Goal: Task Accomplishment & Management: Manage account settings

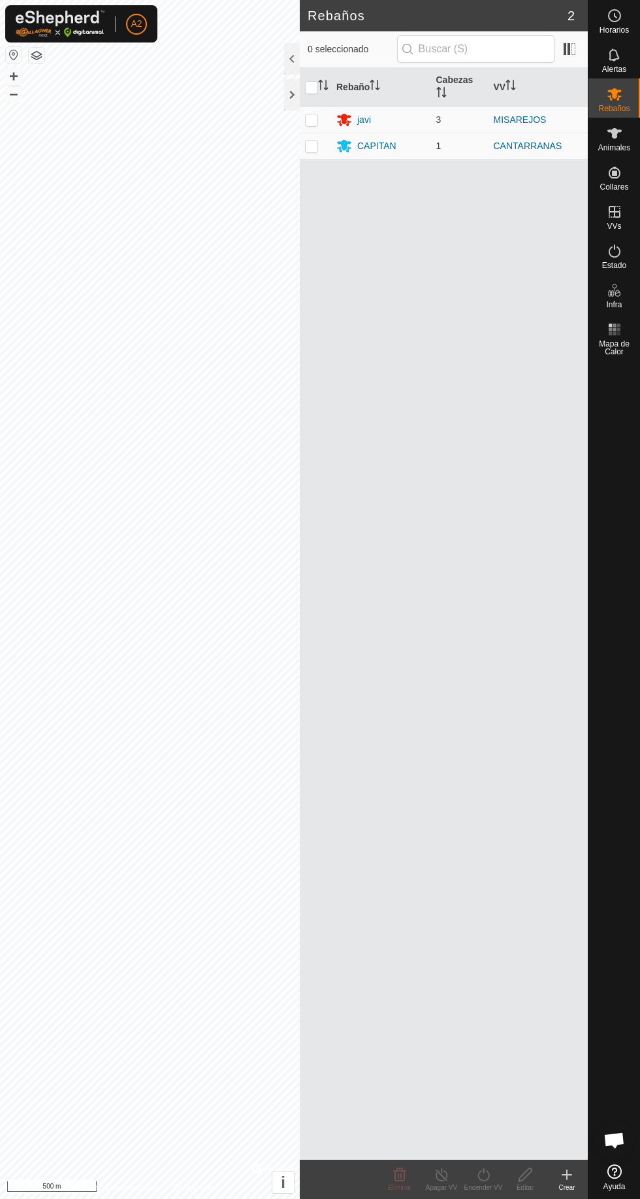
click at [411, 116] on div "javi" at bounding box center [382, 120] width 90 height 16
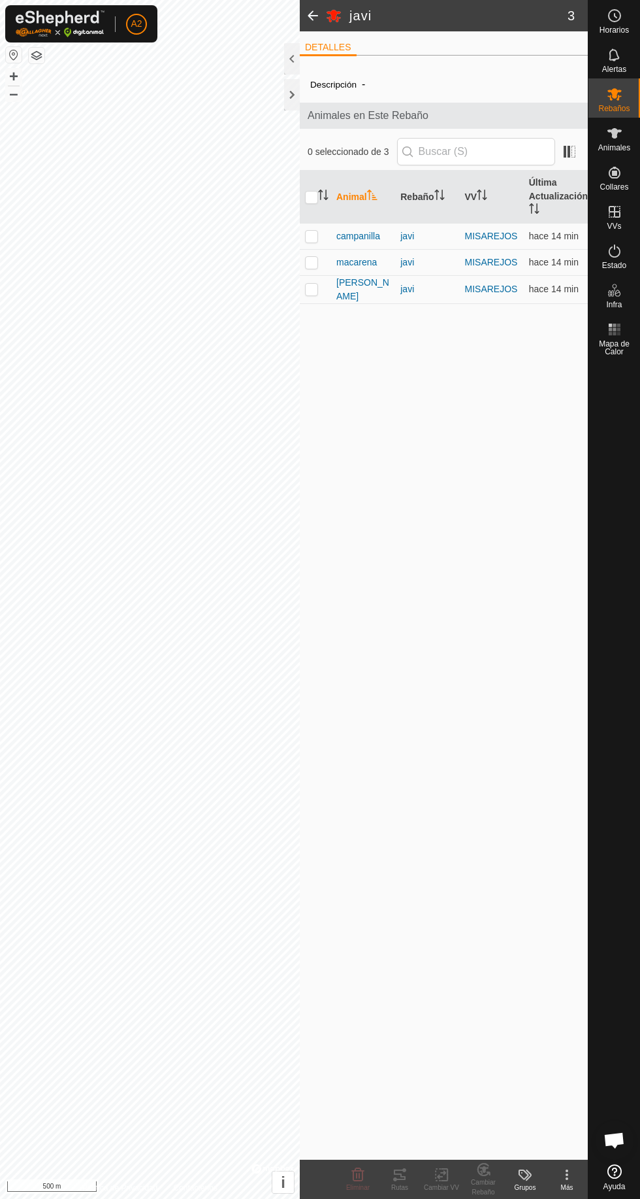
click at [407, 288] on div "javi" at bounding box center [428, 289] width 54 height 14
click at [376, 273] on td "macarena" at bounding box center [363, 262] width 64 height 26
click at [318, 289] on p-checkbox at bounding box center [311, 289] width 13 height 10
checkbox input "true"
click at [422, 1169] on change-vp-svg-icon at bounding box center [442, 1175] width 42 height 16
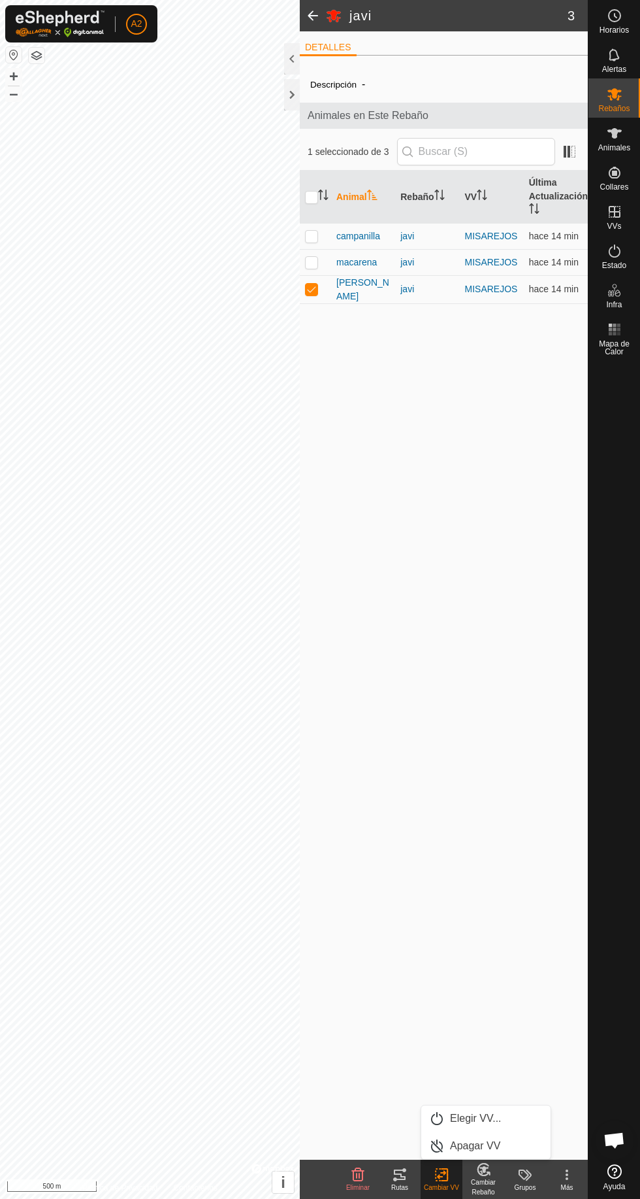
click at [403, 1176] on icon at bounding box center [400, 1174] width 12 height 10
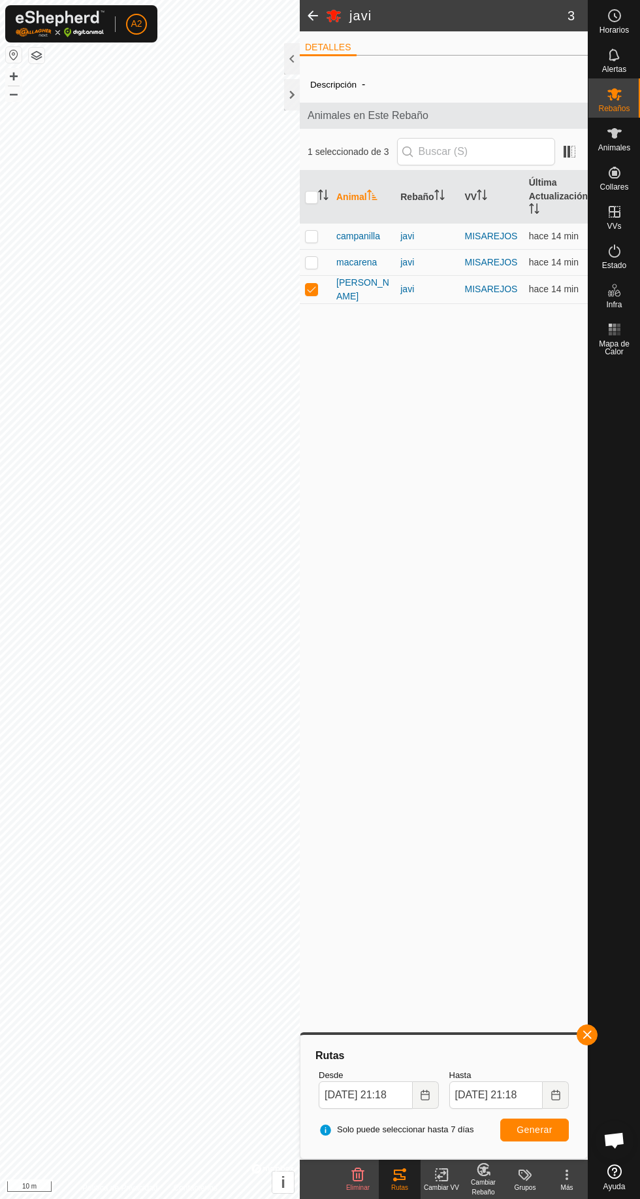
click at [370, 264] on span "macarena" at bounding box center [357, 263] width 41 height 14
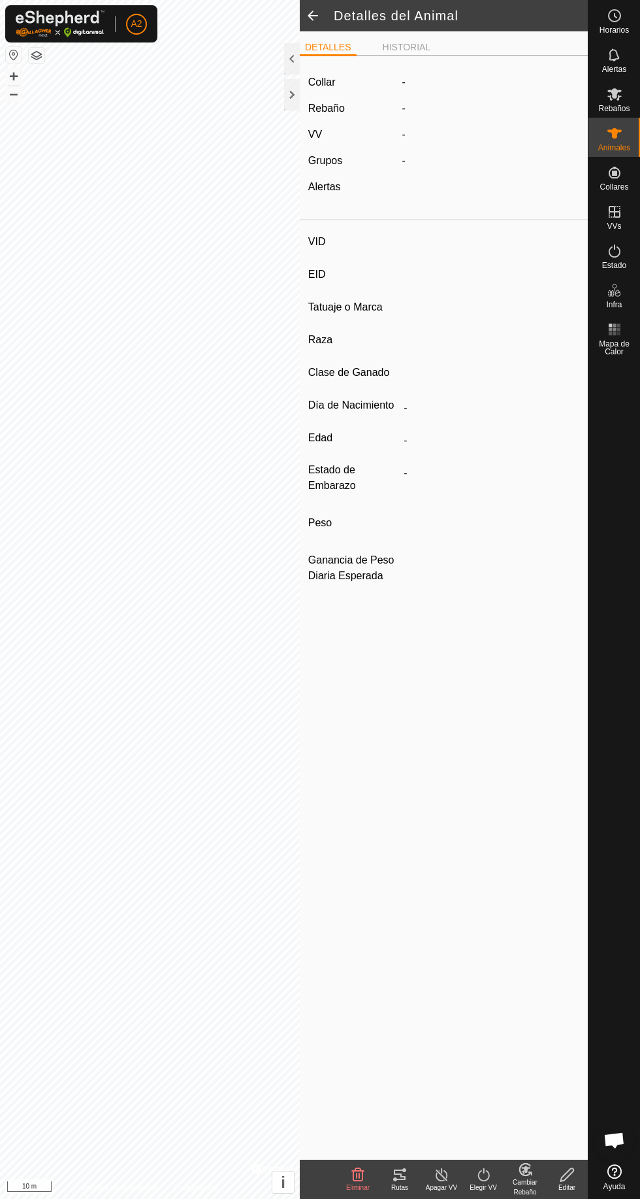
type input "macarena"
type input "-"
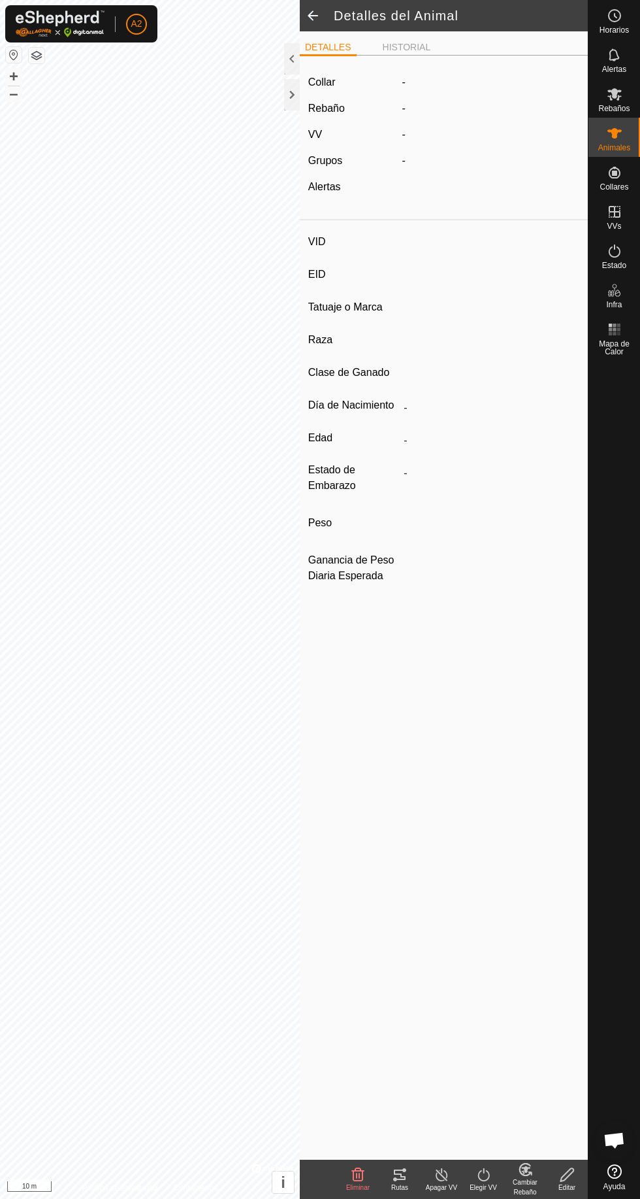
type input "0 kg"
type input "-"
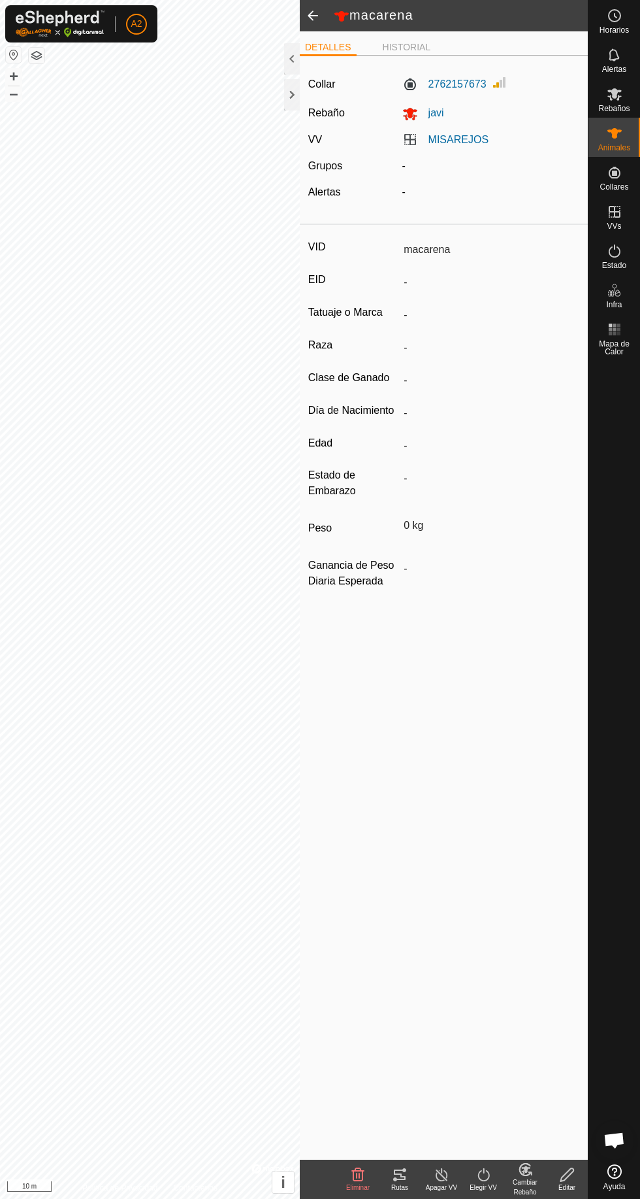
click at [408, 1184] on div "Rutas" at bounding box center [400, 1187] width 42 height 10
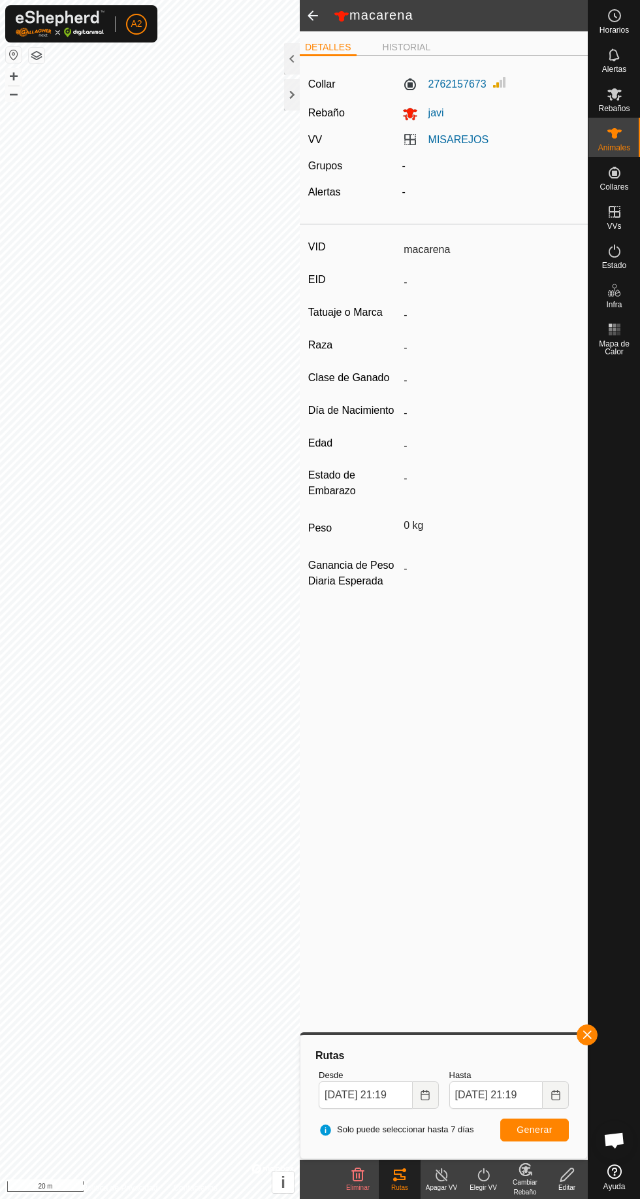
click at [291, 99] on div at bounding box center [292, 94] width 16 height 31
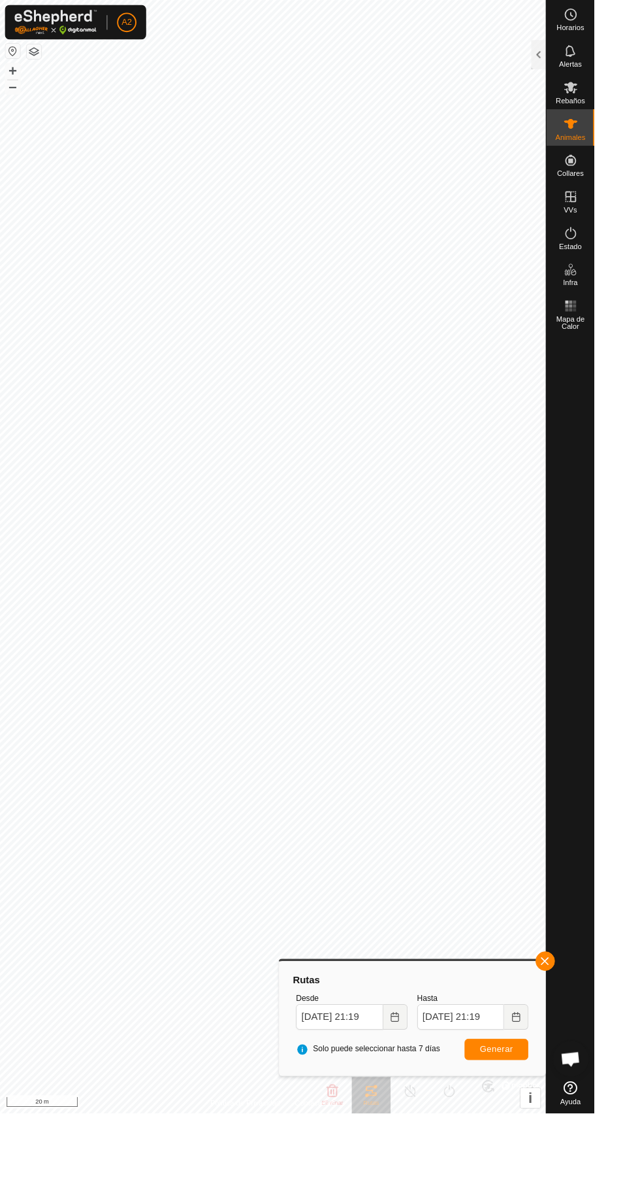
click at [614, 133] on icon at bounding box center [615, 133] width 14 height 10
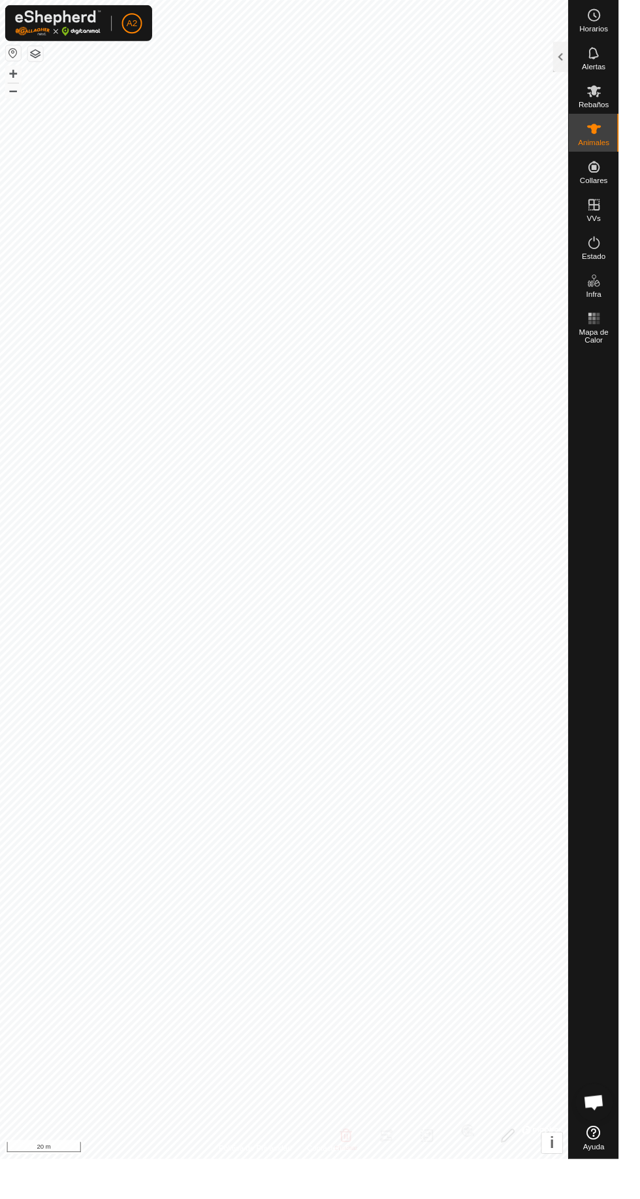
click at [625, 139] on es-animals-svg-icon at bounding box center [615, 133] width 24 height 21
click at [576, 55] on div at bounding box center [580, 58] width 16 height 31
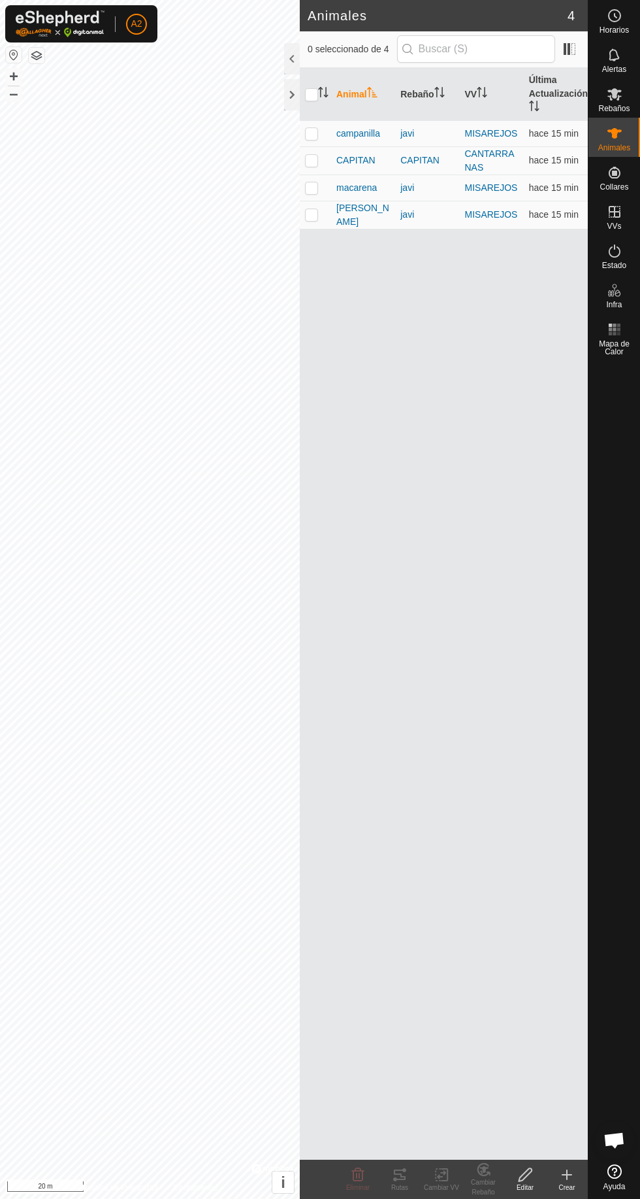
click at [407, 133] on div "javi" at bounding box center [428, 134] width 54 height 14
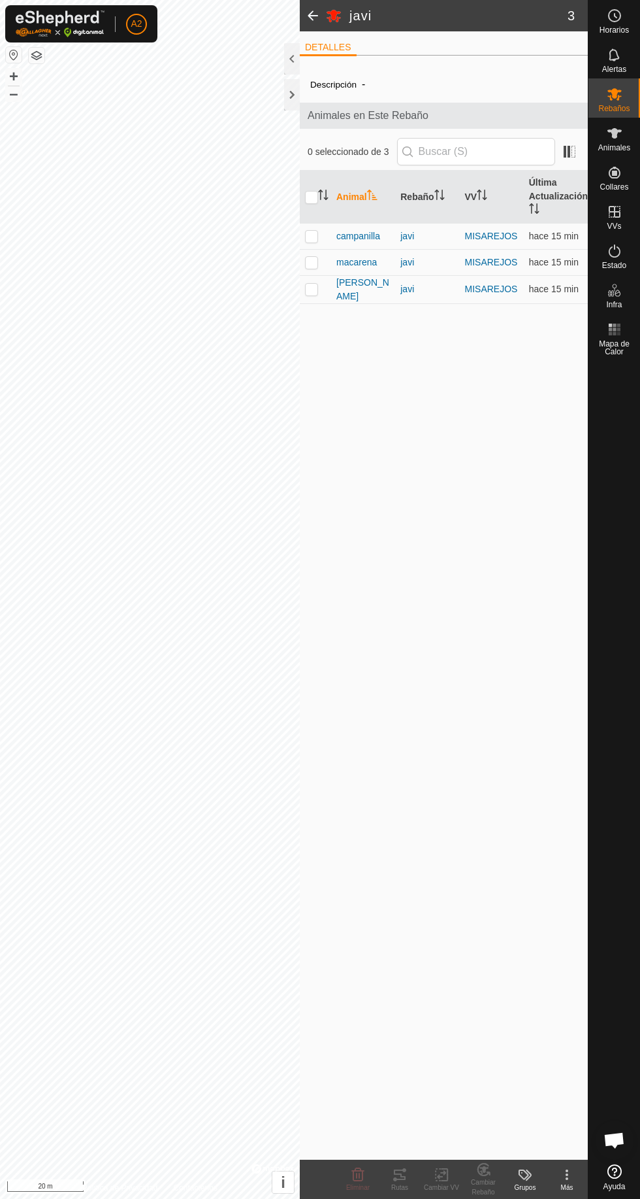
click at [373, 235] on span "campanilla" at bounding box center [359, 236] width 44 height 14
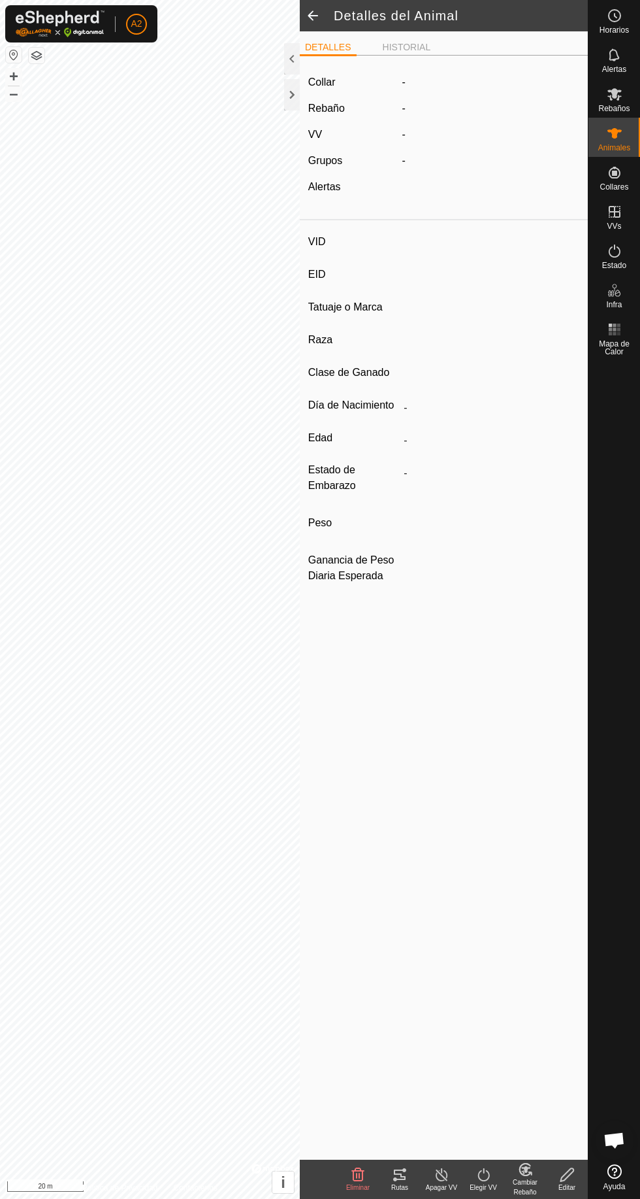
type input "campanilla"
type input "-"
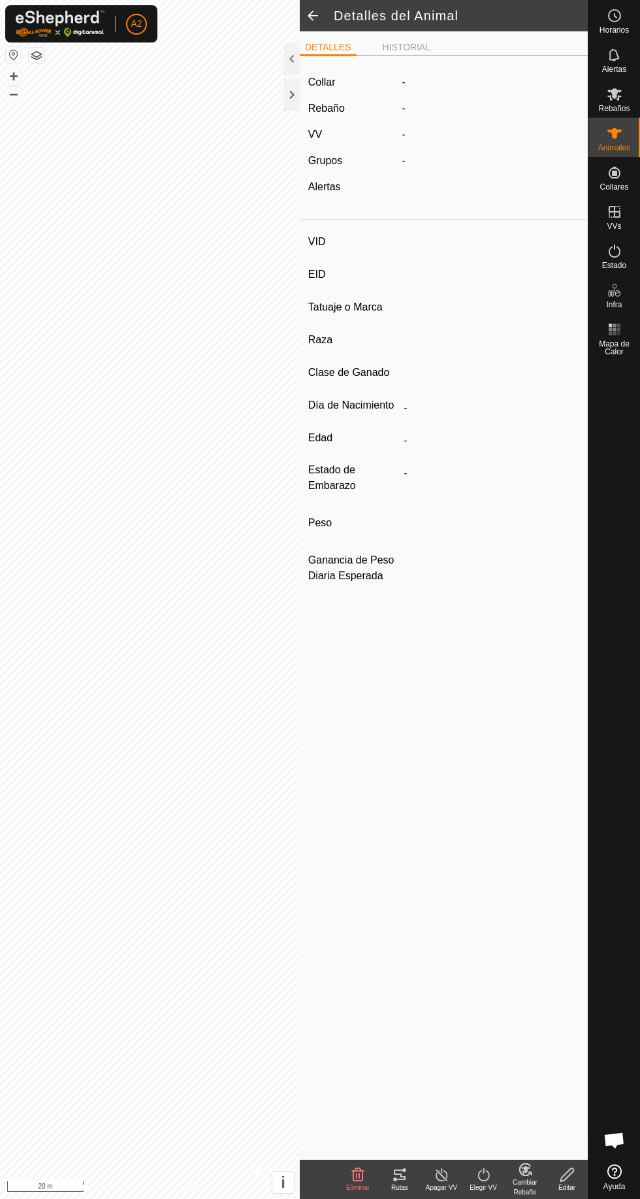
type input "0 kg"
type input "-"
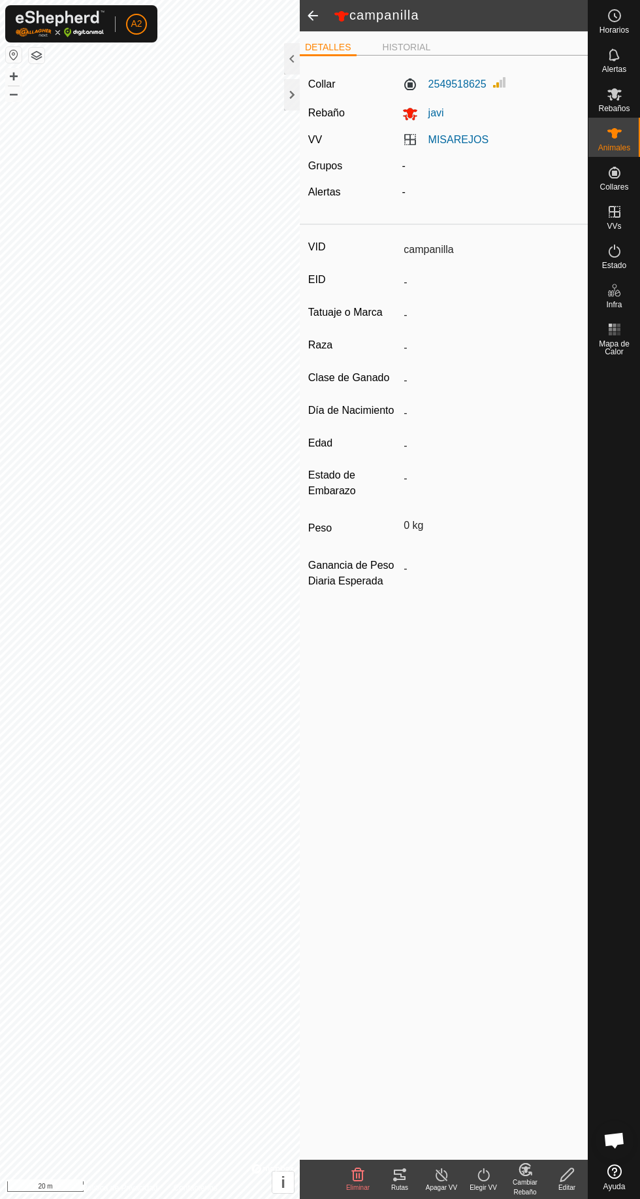
click at [400, 1187] on div "Rutas" at bounding box center [400, 1187] width 42 height 10
